Goal: Task Accomplishment & Management: Manage account settings

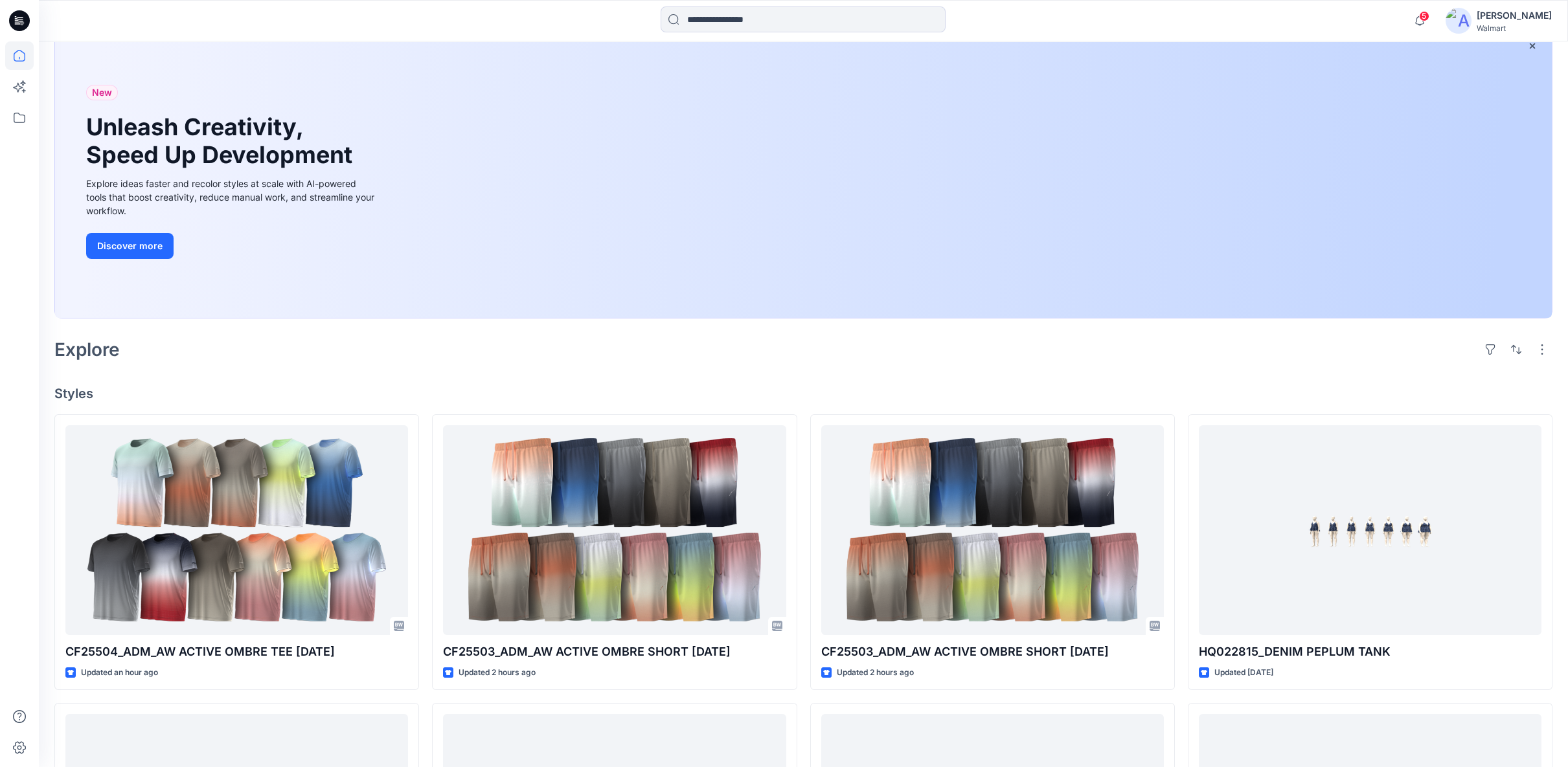
scroll to position [216, 0]
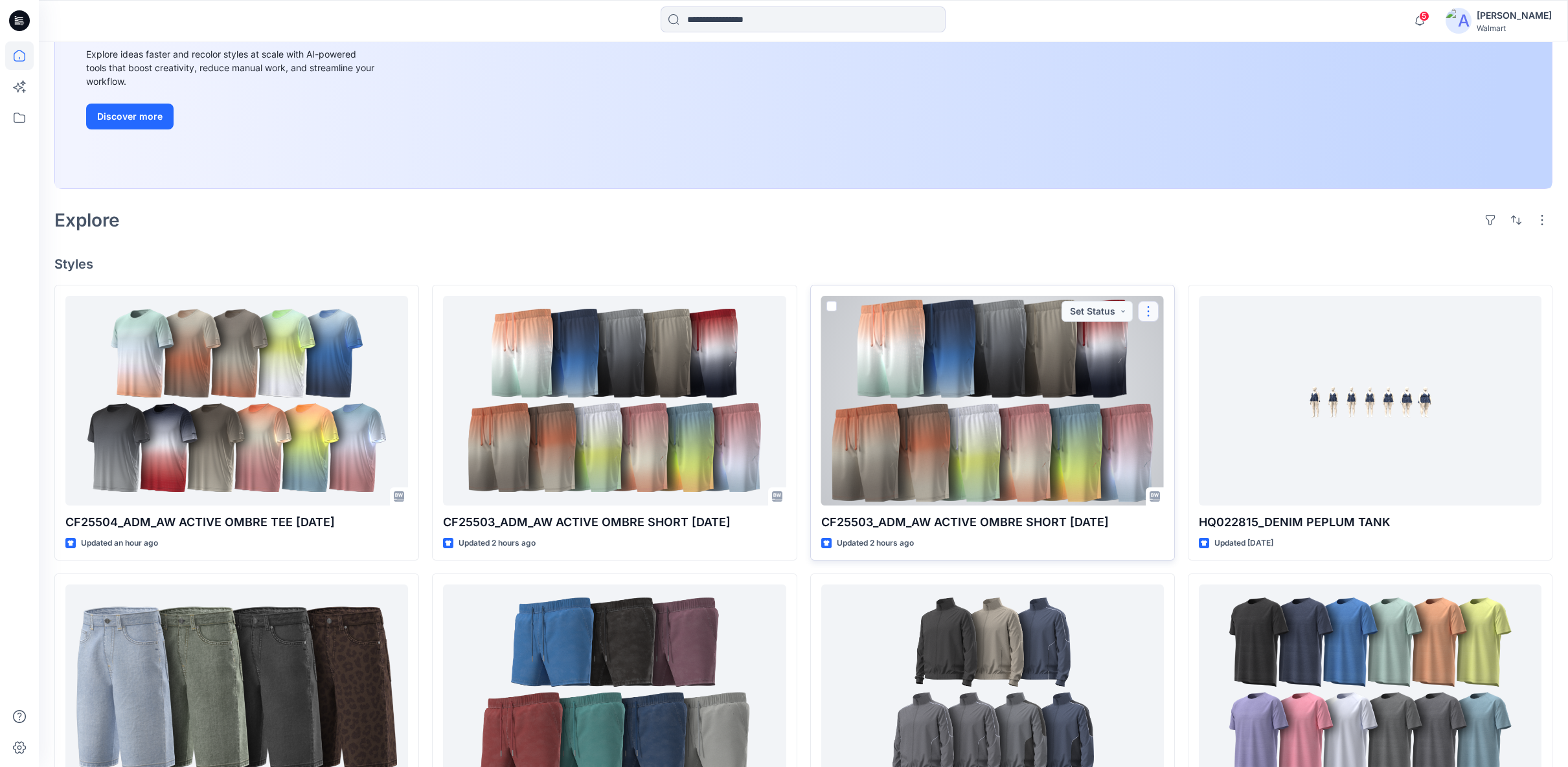
click at [1156, 312] on button "button" at bounding box center [1148, 311] width 21 height 21
click at [1167, 343] on p "Edit" at bounding box center [1172, 340] width 16 height 14
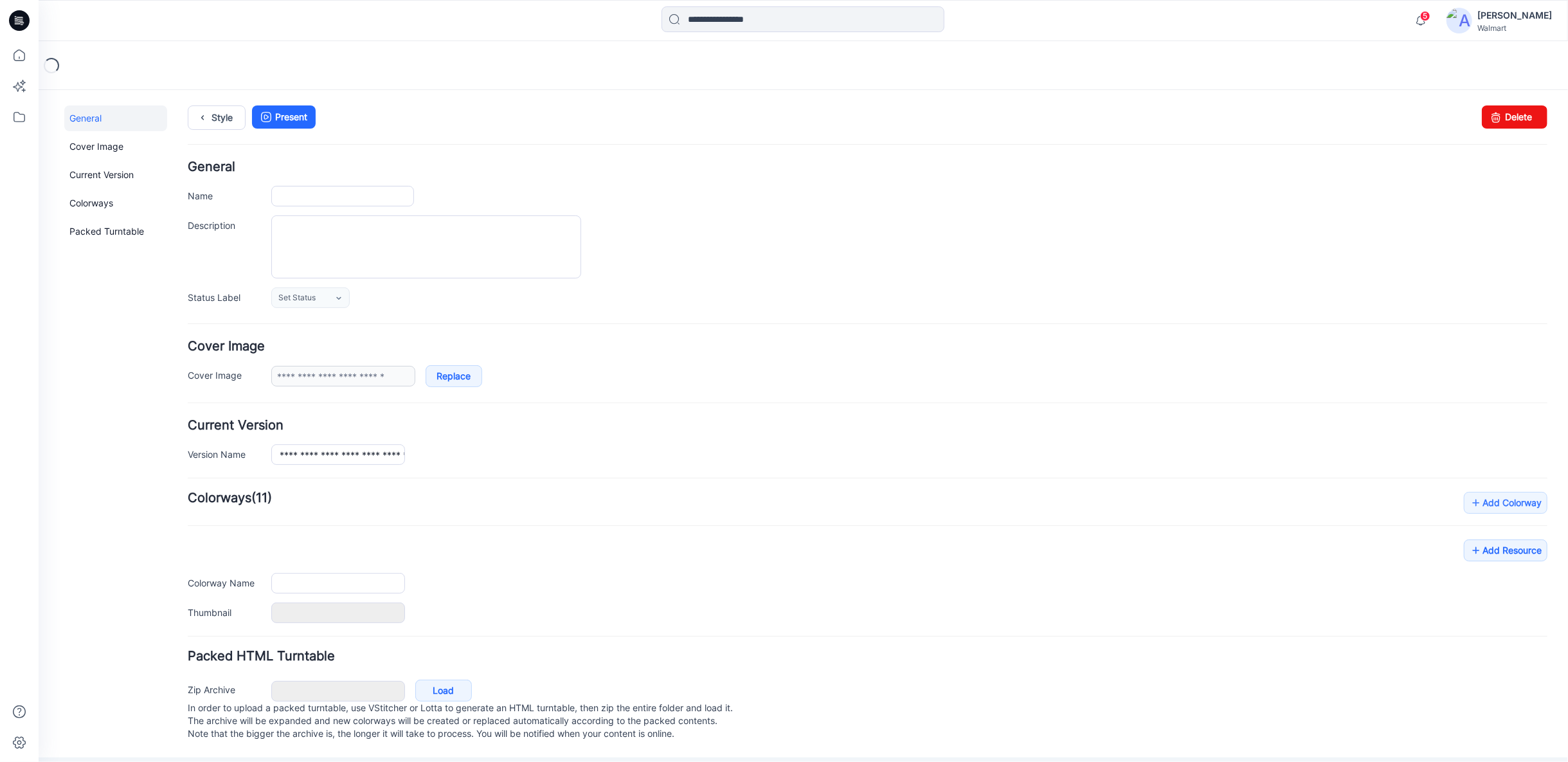
type input "**********"
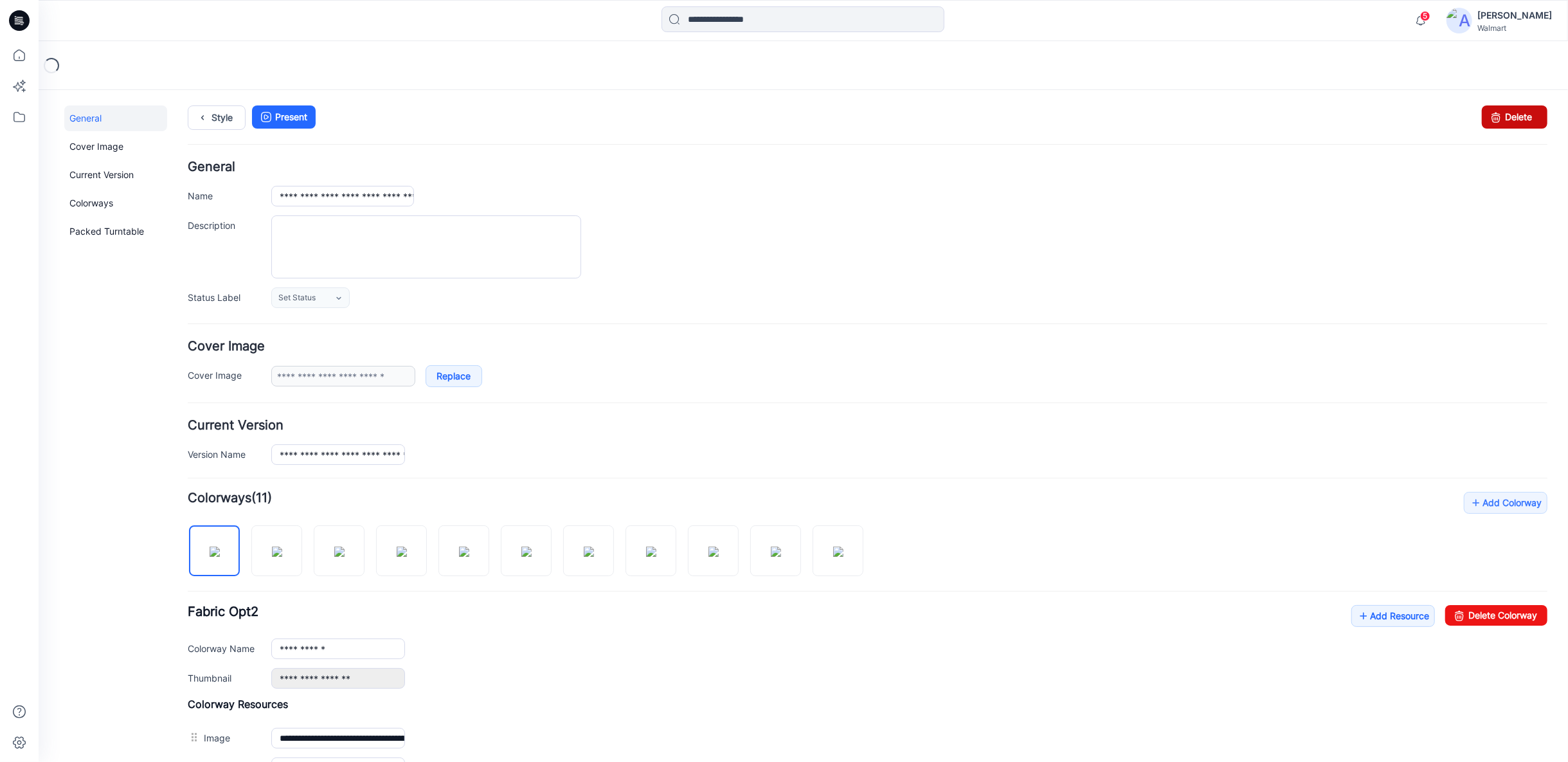
click at [1486, 117] on icon at bounding box center [1495, 117] width 18 height 23
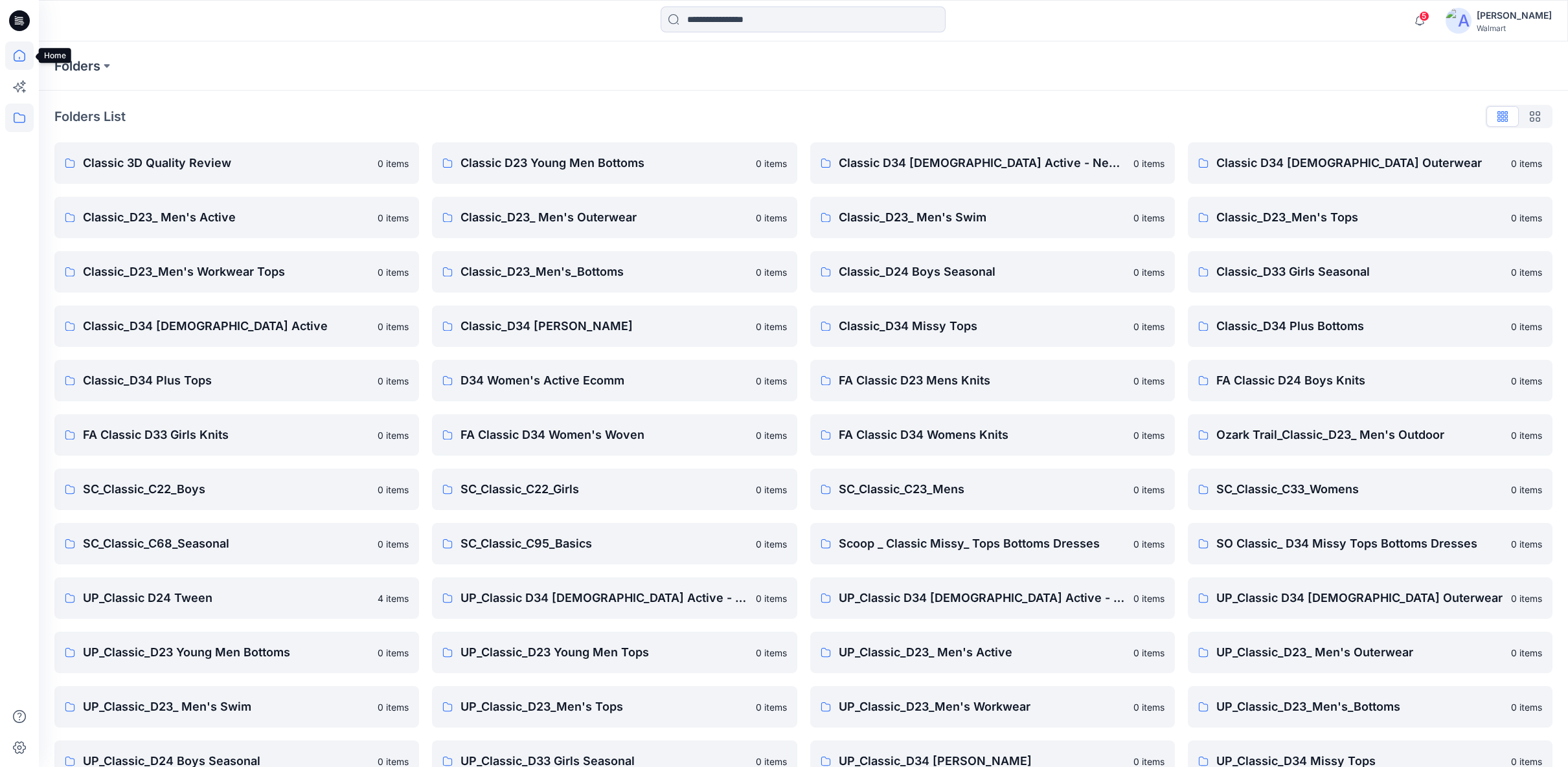
click at [8, 46] on icon at bounding box center [19, 55] width 29 height 29
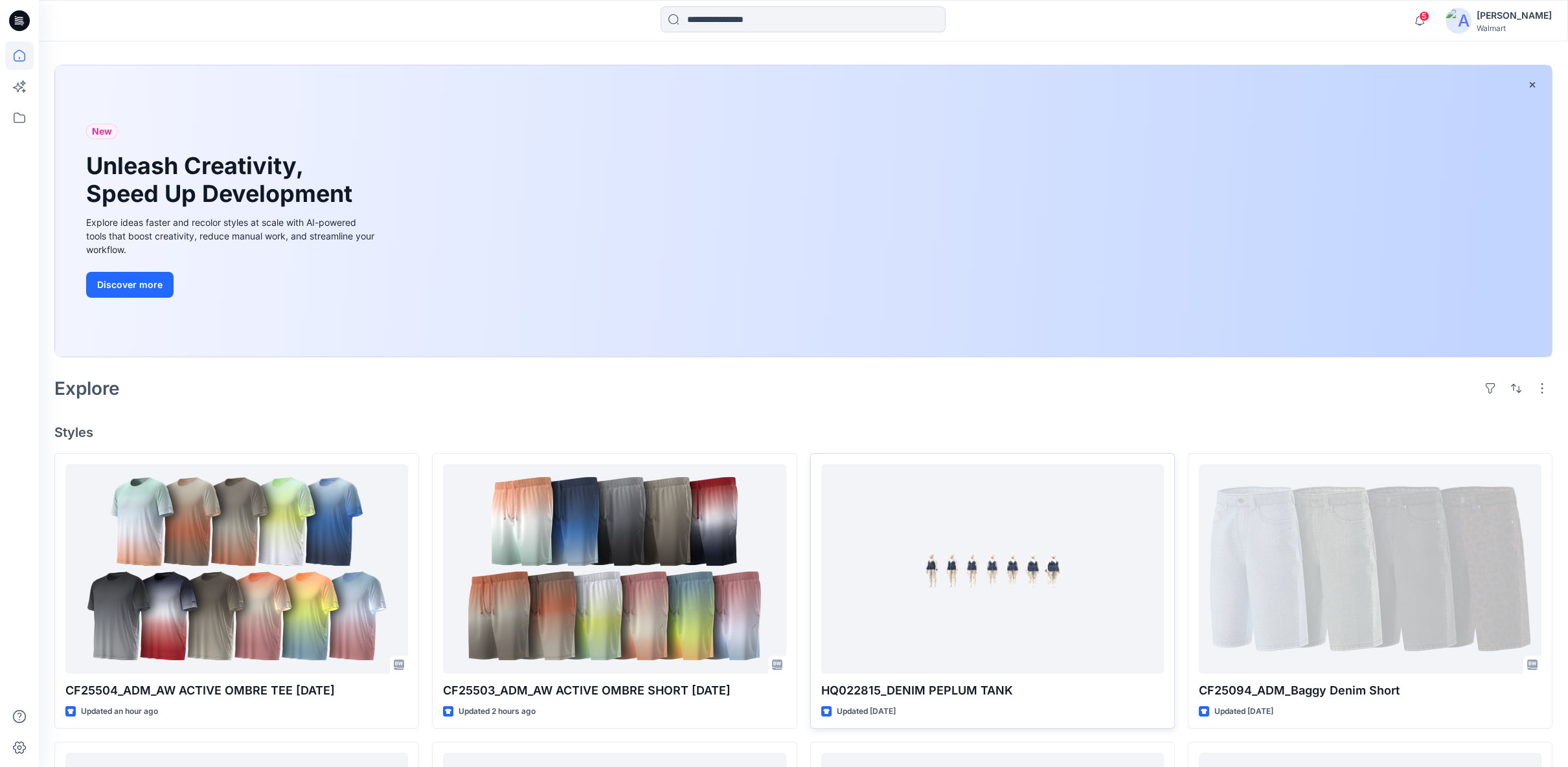
scroll to position [216, 0]
